Goal: Information Seeking & Learning: Check status

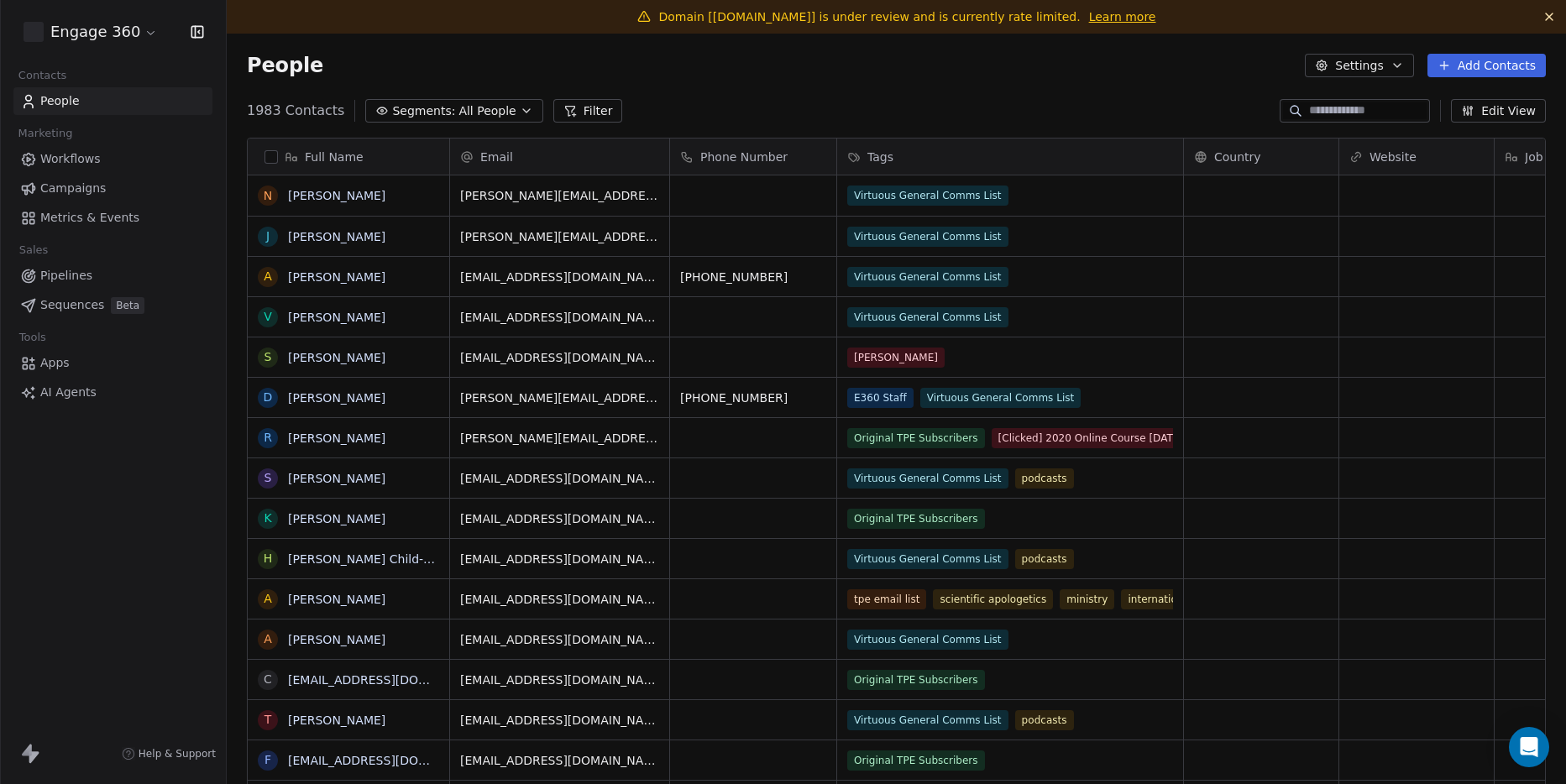
scroll to position [14, 14]
click at [67, 194] on span "Campaigns" at bounding box center [73, 188] width 66 height 17
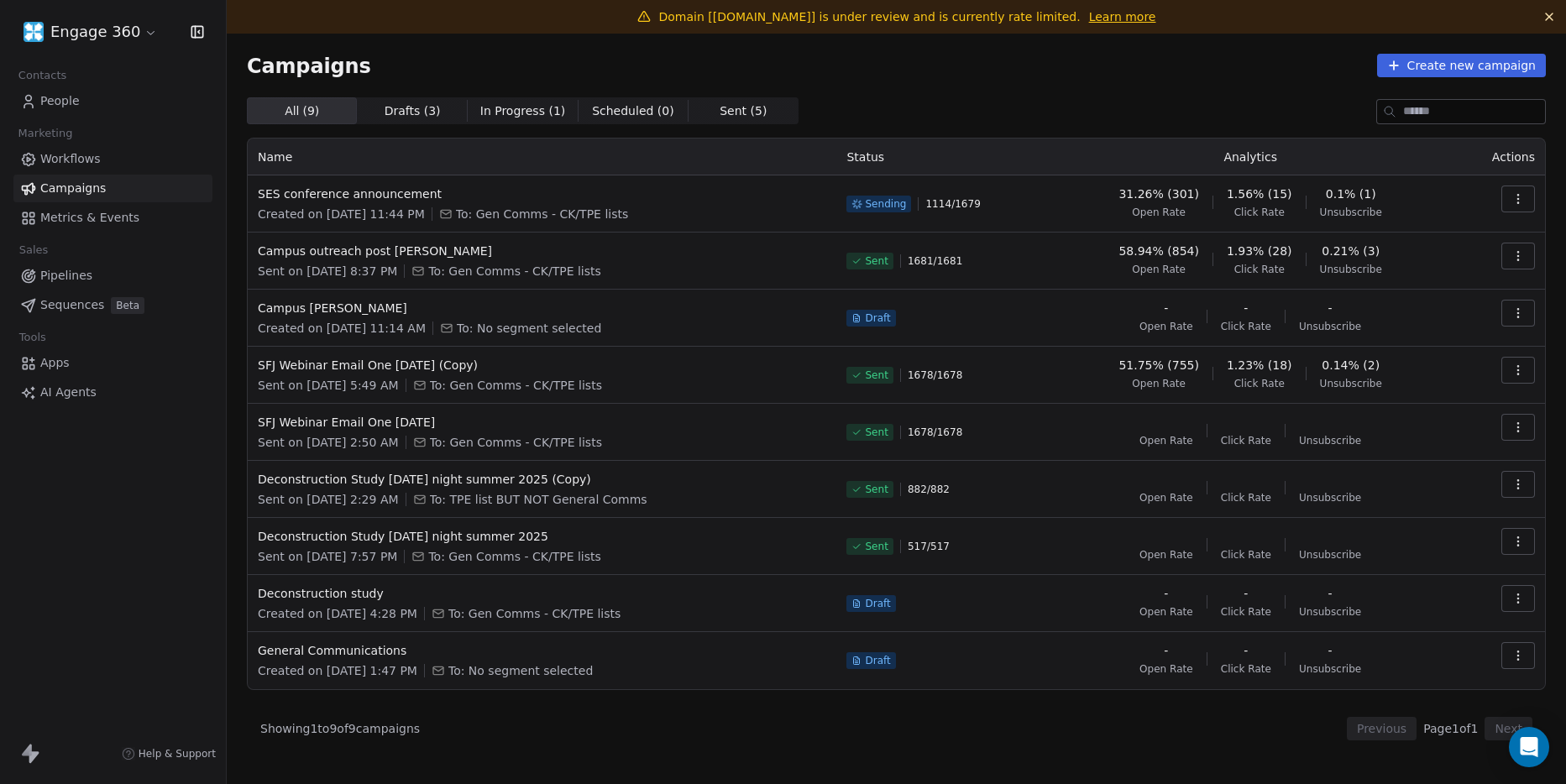
click at [1342, 193] on span "0.1% (1)" at bounding box center [1350, 194] width 50 height 16
click at [1525, 196] on button "button" at bounding box center [1518, 198] width 34 height 26
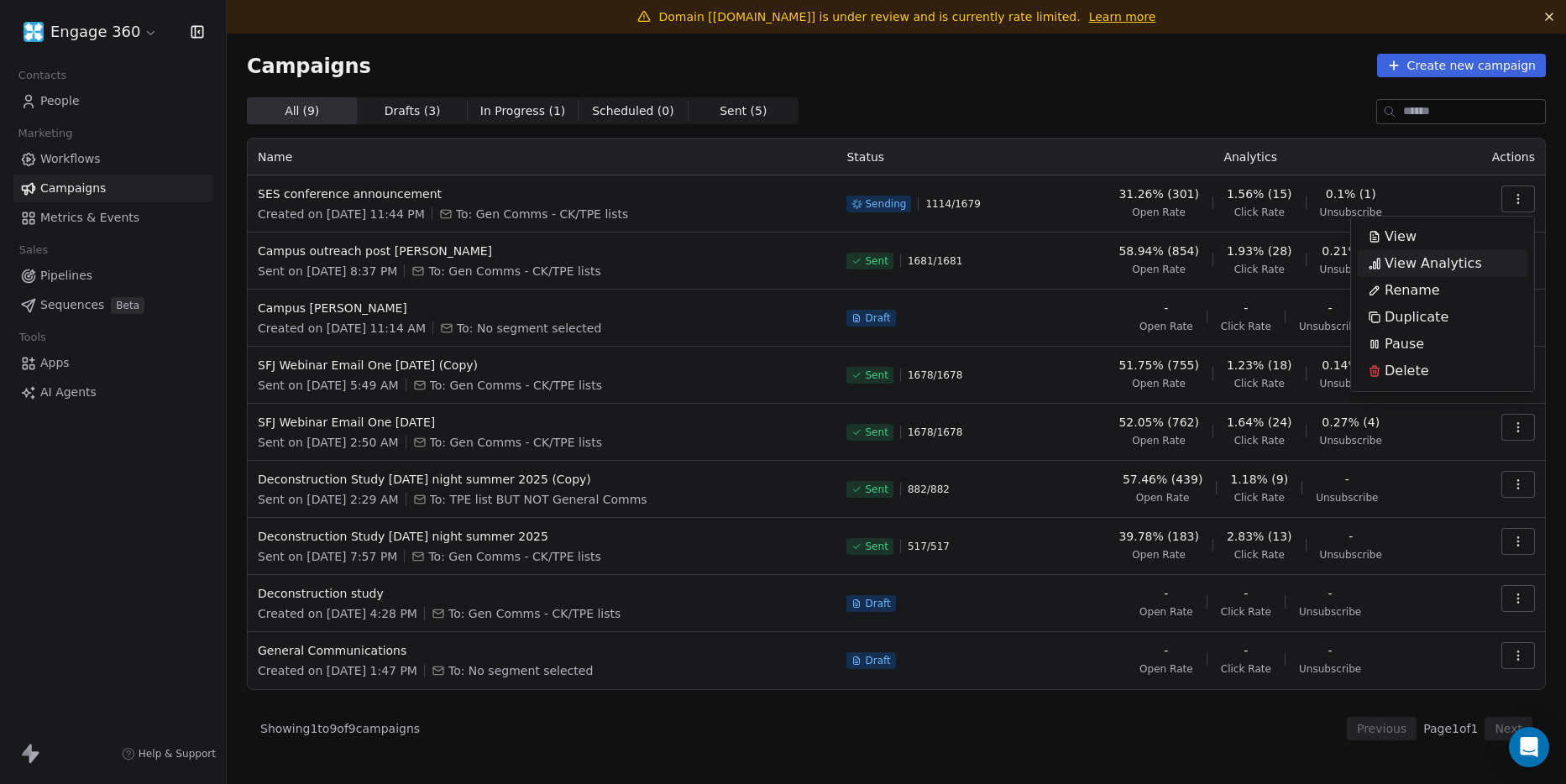
click at [1443, 258] on span "View Analytics" at bounding box center [1433, 263] width 98 height 20
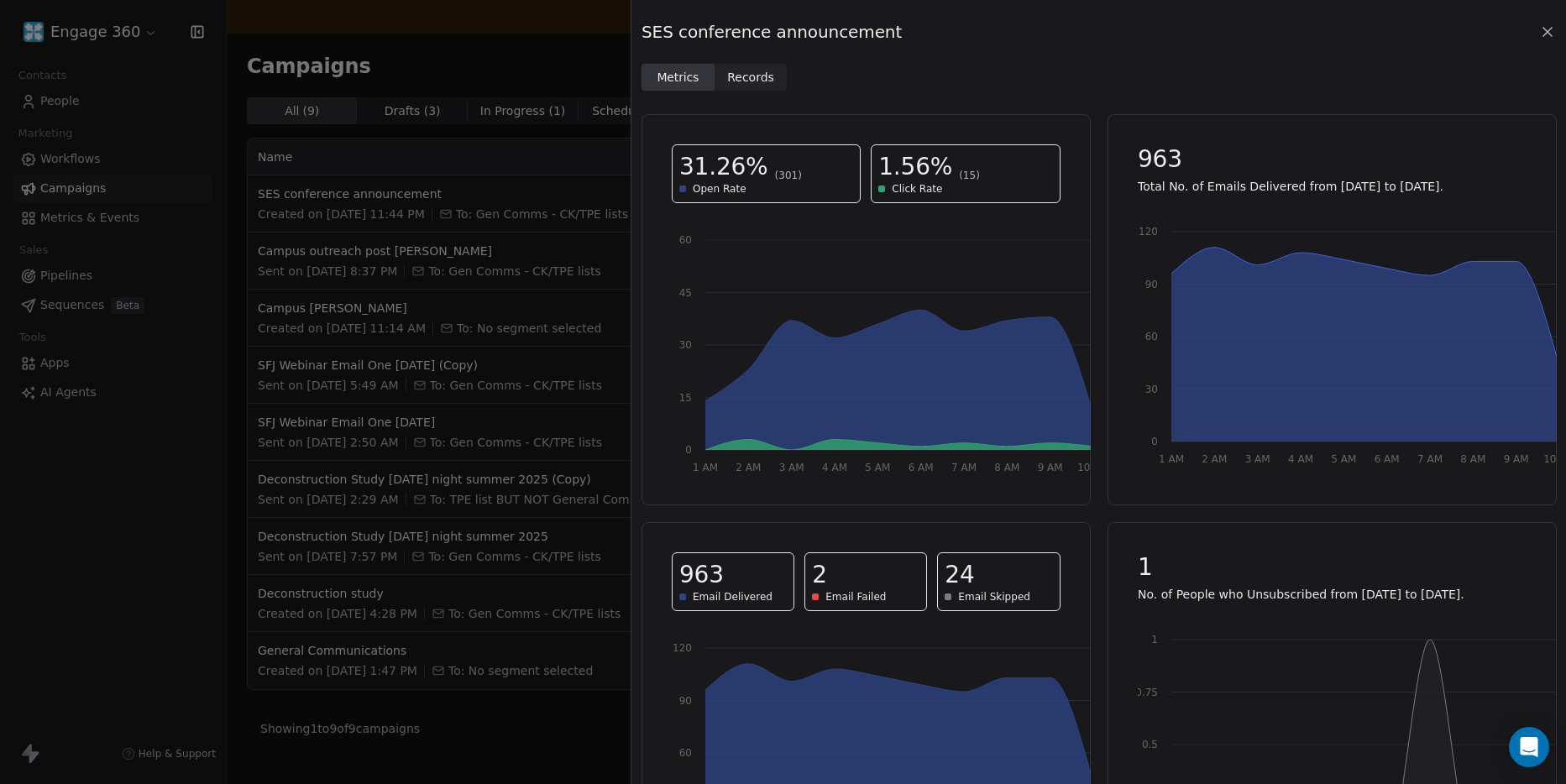
click at [757, 77] on span "Records" at bounding box center [750, 77] width 47 height 17
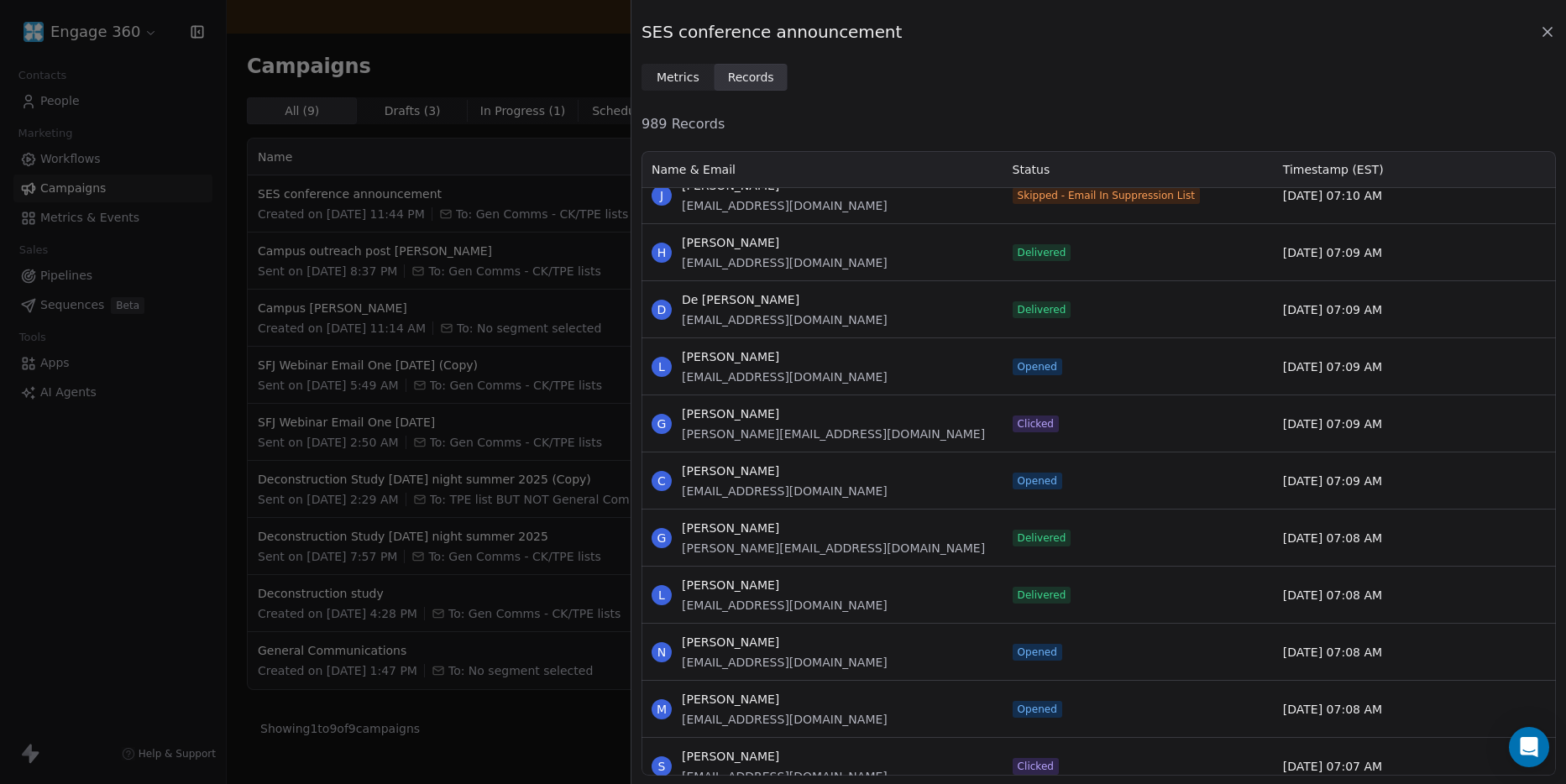
scroll to position [28619, 0]
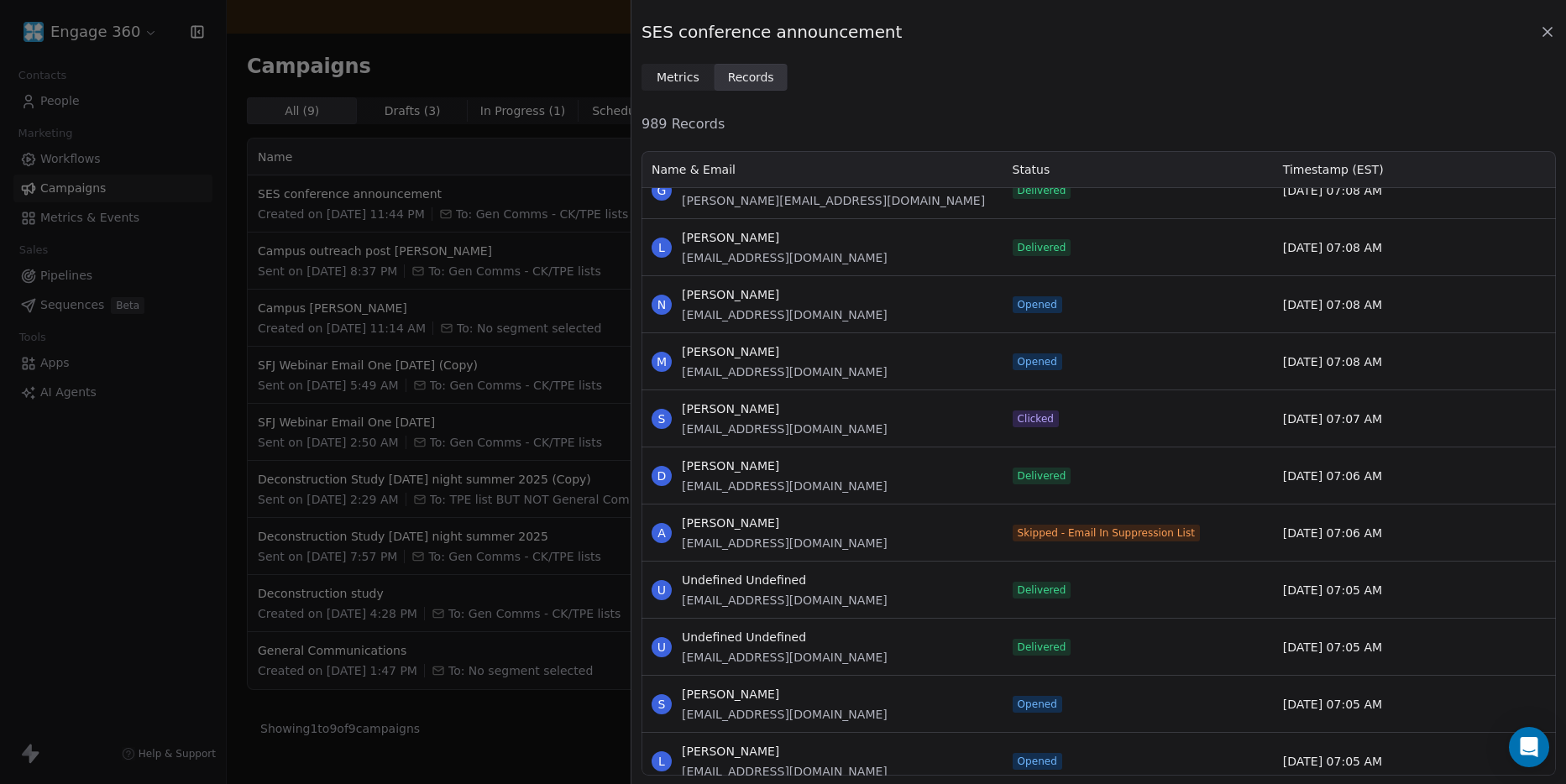
click at [521, 510] on div "SES conference announcement Metrics Metrics Records Records 989 Records Name & …" at bounding box center [783, 392] width 1566 height 784
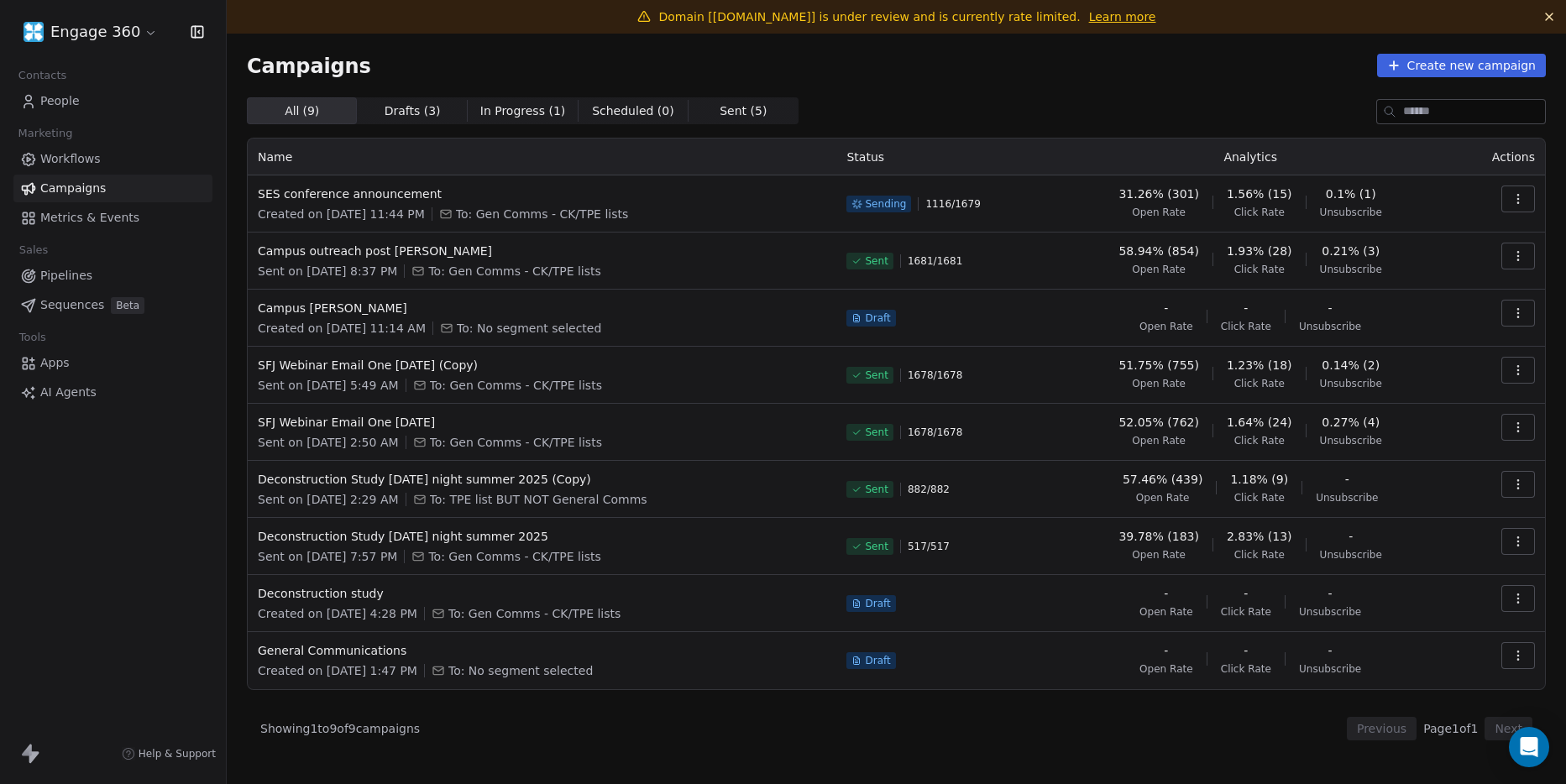
click at [1089, 19] on link "Learn more" at bounding box center [1122, 16] width 67 height 16
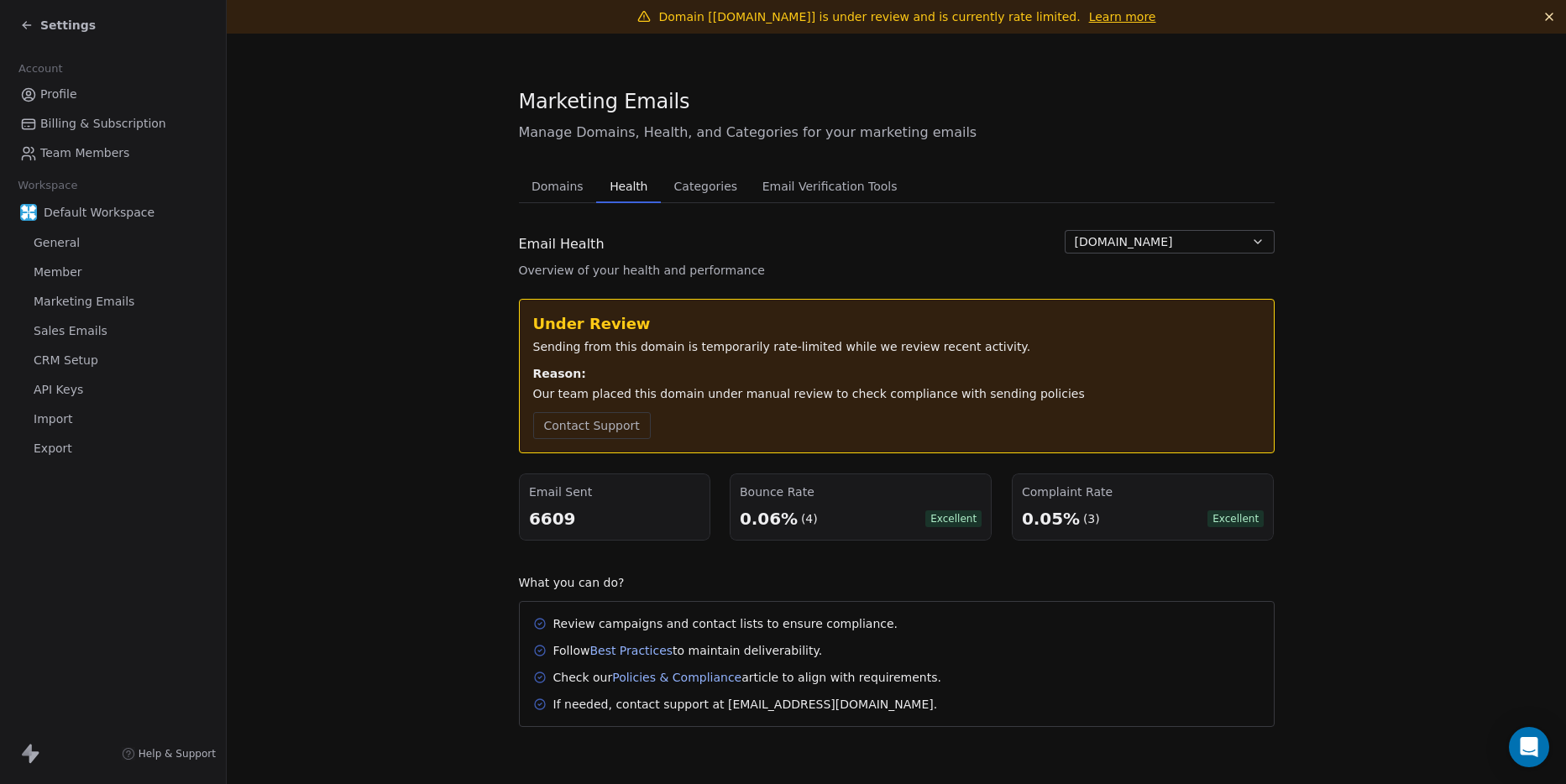
click at [1230, 125] on span "Manage Domains, Health, and Categories for your marketing emails" at bounding box center [897, 132] width 756 height 20
click at [33, 26] on icon at bounding box center [27, 25] width 14 height 14
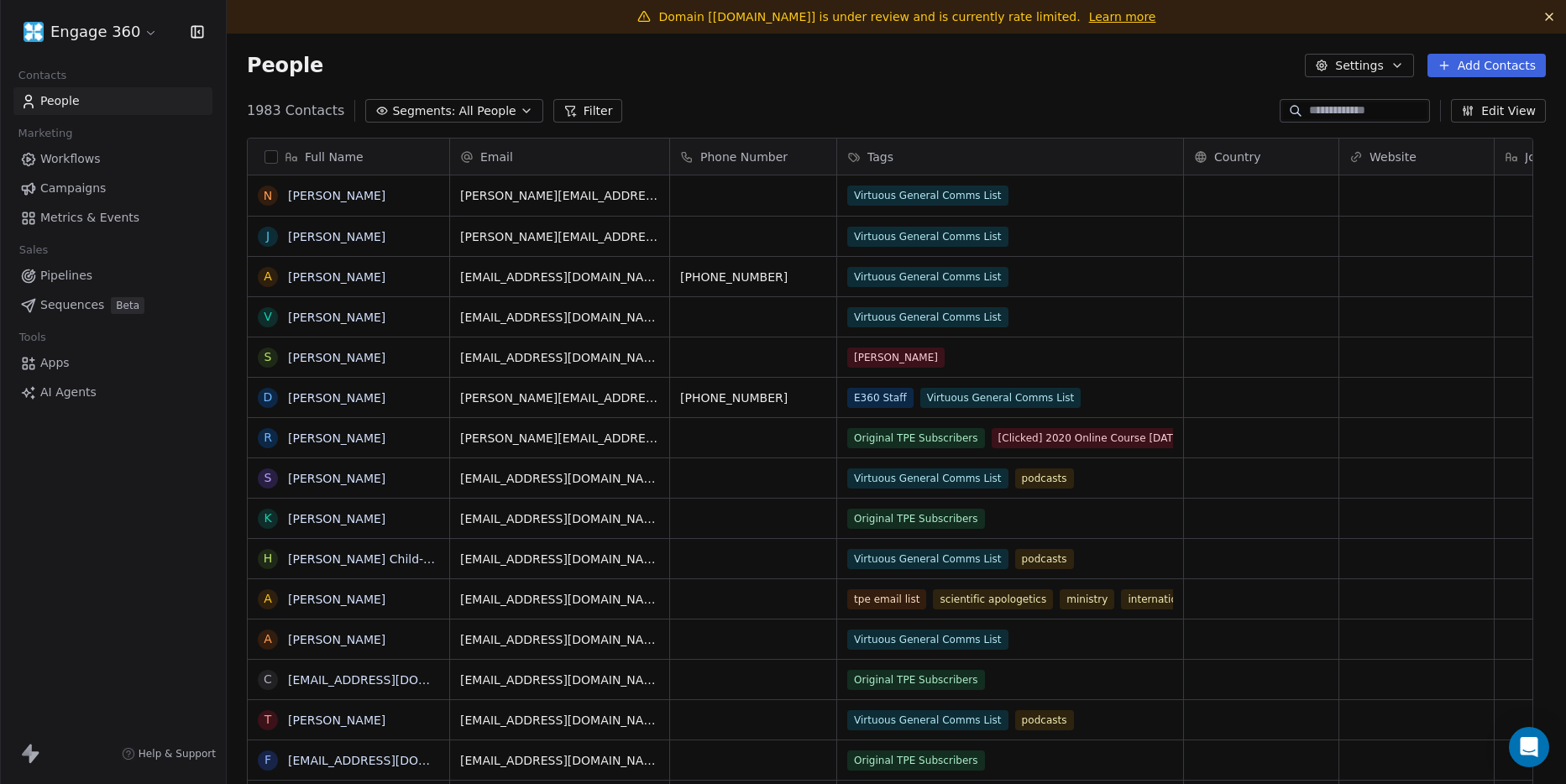
scroll to position [677, 1314]
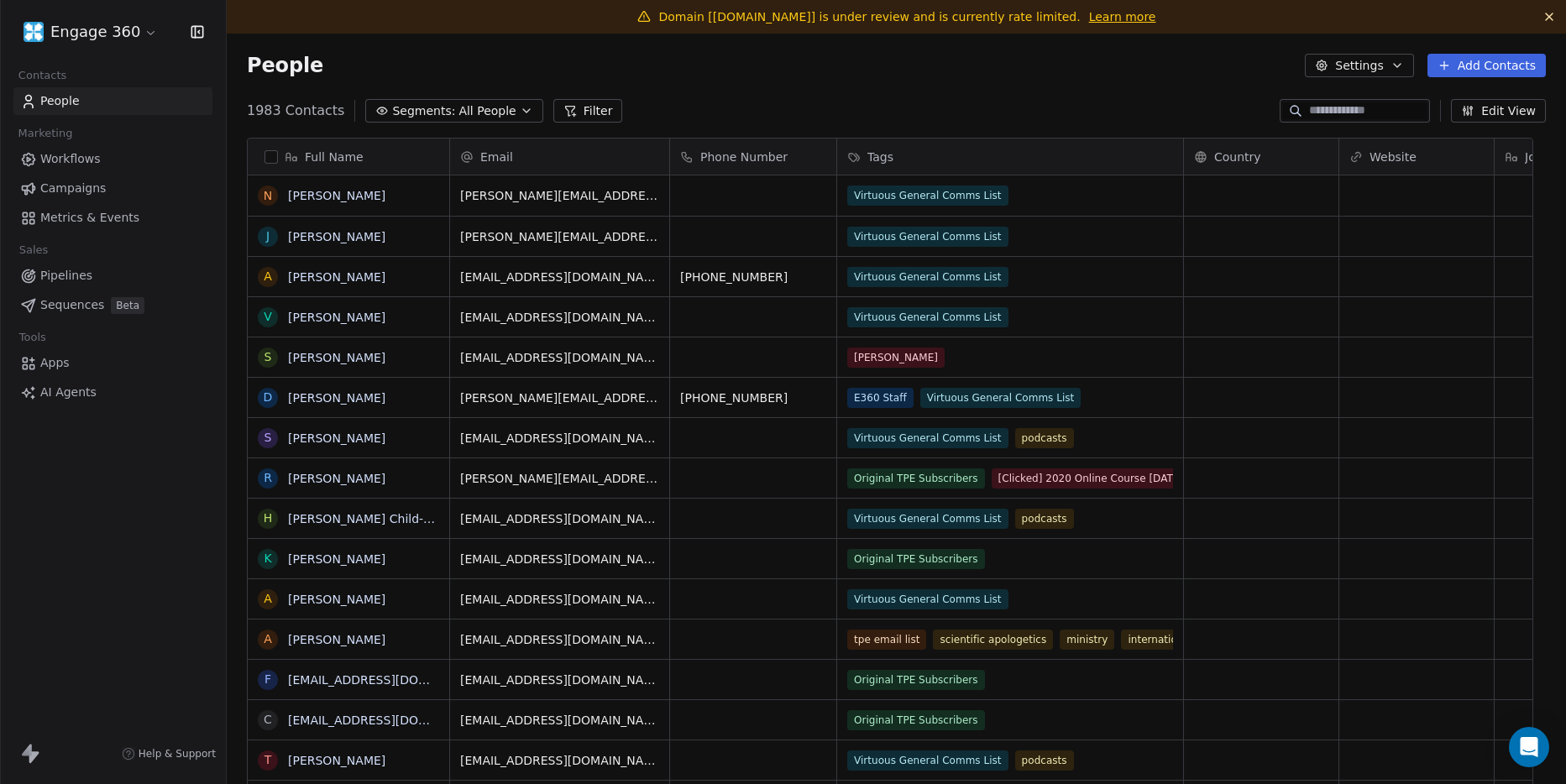
click at [97, 183] on span "Campaigns" at bounding box center [73, 188] width 66 height 17
